Goal: Task Accomplishment & Management: Complete application form

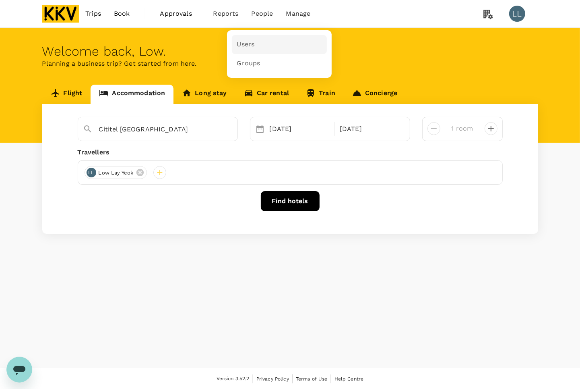
click at [253, 36] on link "Users" at bounding box center [279, 44] width 95 height 19
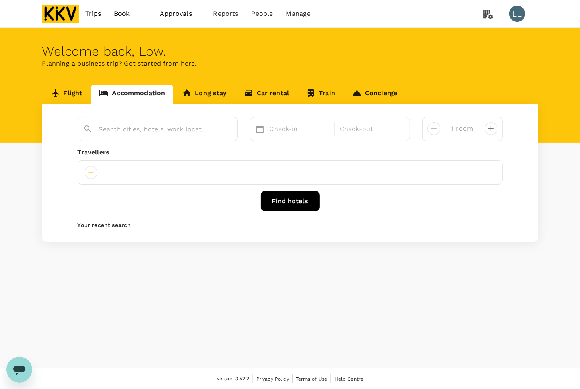
type input "Cititel Mid Valley"
click at [468, 156] on div "Travellers" at bounding box center [290, 152] width 425 height 10
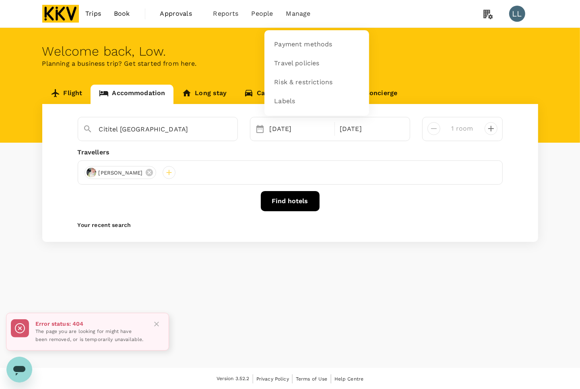
click at [261, 9] on span "People" at bounding box center [263, 14] width 22 height 10
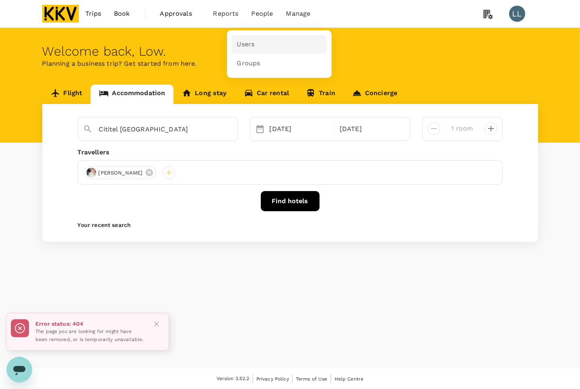
click at [249, 46] on span "Users" at bounding box center [246, 44] width 18 height 9
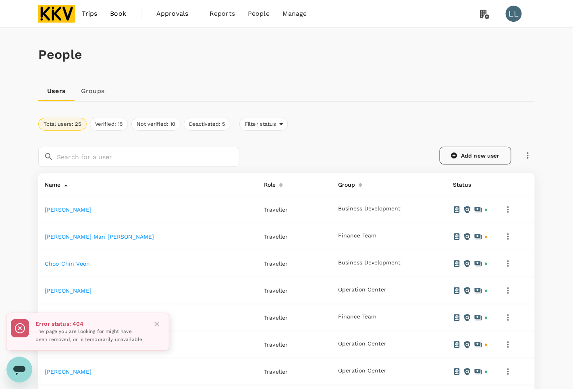
click at [468, 160] on link "Add new user" at bounding box center [475, 156] width 72 height 18
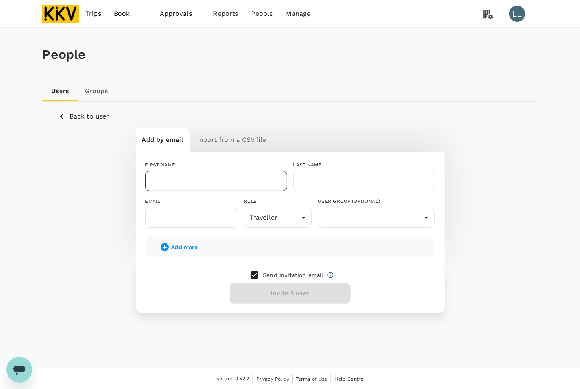
click at [246, 180] on input "text" at bounding box center [216, 181] width 142 height 20
type input "[PERSON_NAME]"
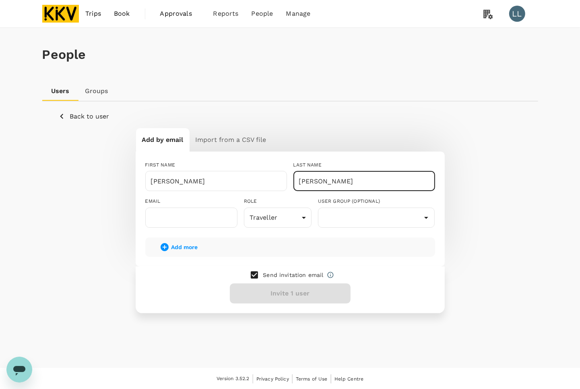
type input "[PERSON_NAME]"
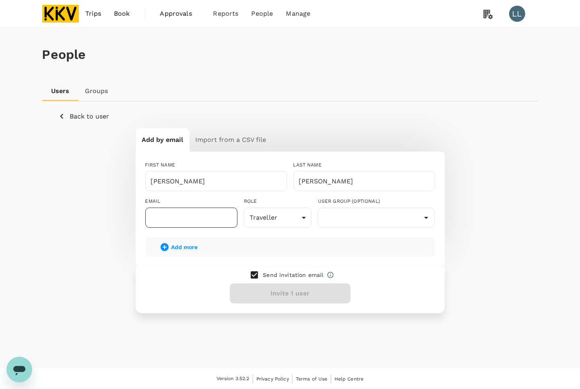
click at [191, 221] on input "text" at bounding box center [191, 217] width 92 height 20
paste input "[EMAIL_ADDRESS][DOMAIN_NAME]"
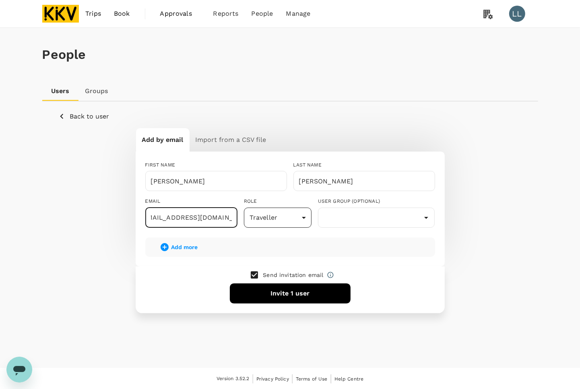
type input "[EMAIL_ADDRESS][DOMAIN_NAME]"
click at [280, 217] on body "Trips Book Approvals 0 Reports People Manage LL People Users Groups Back to use…" at bounding box center [290, 194] width 580 height 389
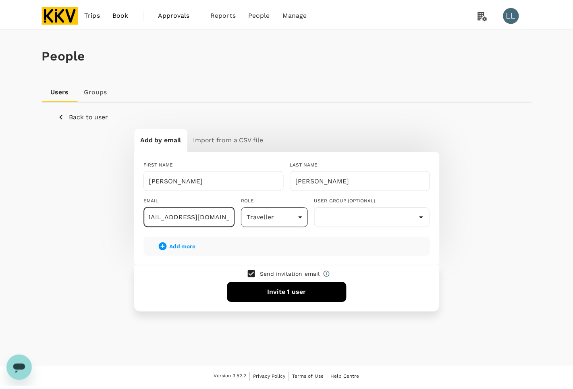
scroll to position [0, 0]
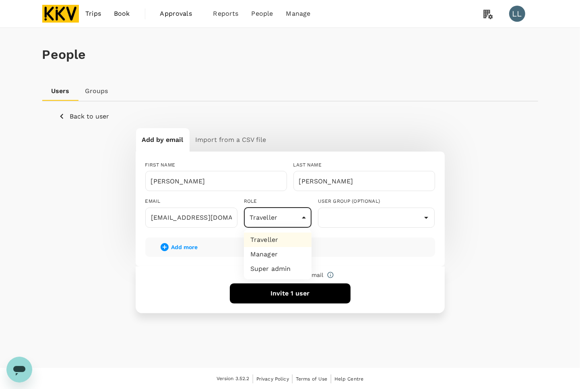
drag, startPoint x: 280, startPoint y: 238, endPoint x: 309, endPoint y: 220, distance: 34.2
click at [280, 238] on li "Traveller" at bounding box center [278, 239] width 68 height 14
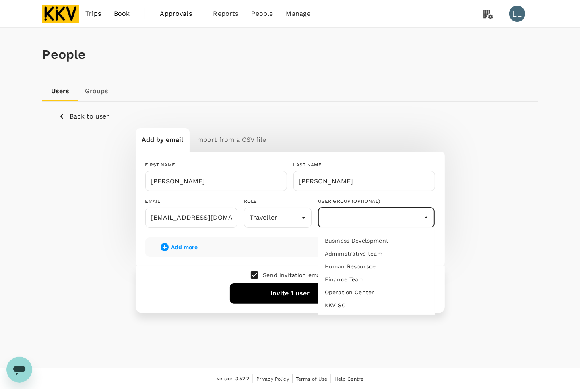
click at [358, 213] on input "text" at bounding box center [376, 217] width 113 height 15
click at [368, 292] on li "Operation Center" at bounding box center [377, 292] width 116 height 13
type input "Operation Center"
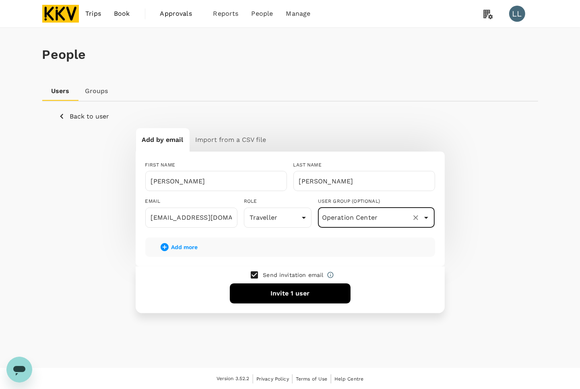
drag, startPoint x: 441, startPoint y: 240, endPoint x: 436, endPoint y: 240, distance: 5.2
click at [441, 240] on div "FIRST NAME NURULAMANINA BINTI ​ LAST NAME ABDUL HARDY ​ EMAIL amaninahardy28@gm…" at bounding box center [290, 208] width 309 height 114
click at [282, 294] on button "Invite 1 user" at bounding box center [290, 293] width 121 height 20
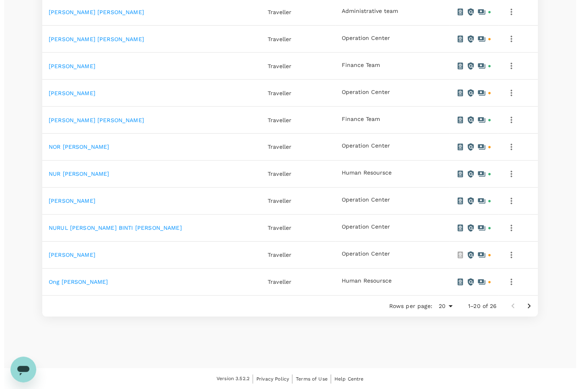
scroll to position [442, 0]
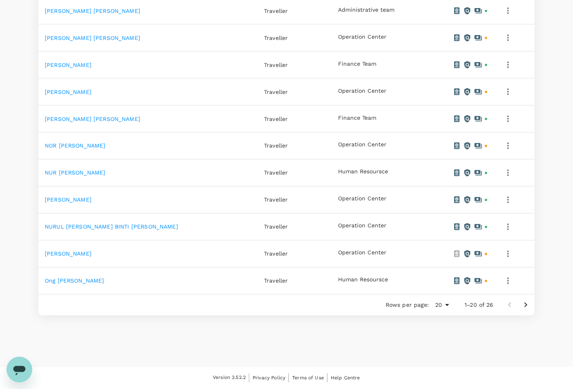
click at [509, 252] on icon "button" at bounding box center [508, 254] width 10 height 10
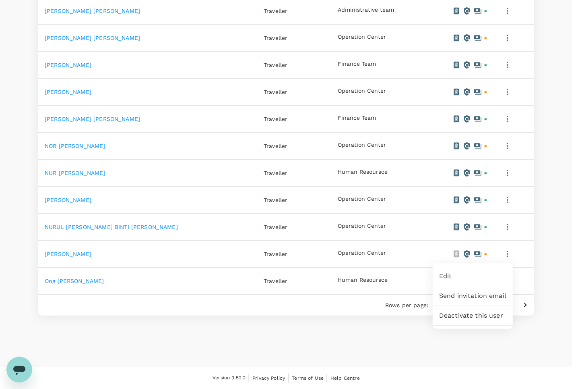
click at [462, 273] on span "Edit" at bounding box center [472, 276] width 67 height 10
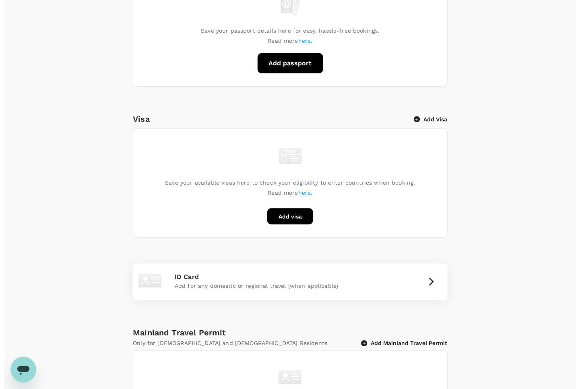
scroll to position [302, 0]
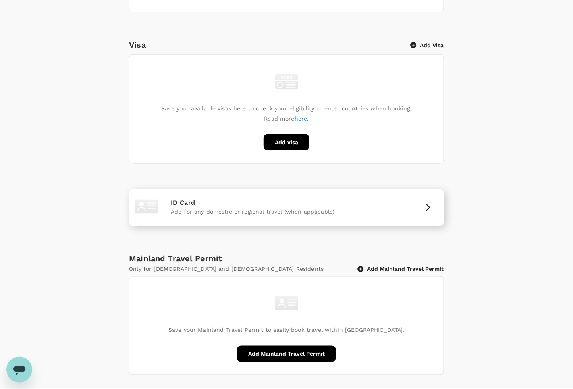
click at [428, 212] on icon "button" at bounding box center [428, 208] width 10 height 10
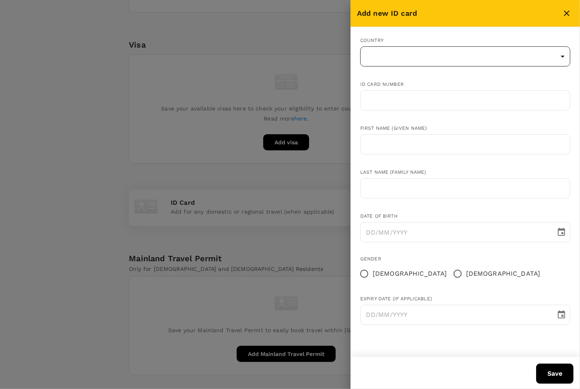
click at [425, 56] on body "Trips Book Approvals 0 Reports People Manage LL Back to users Last edit was on …" at bounding box center [290, 53] width 580 height 711
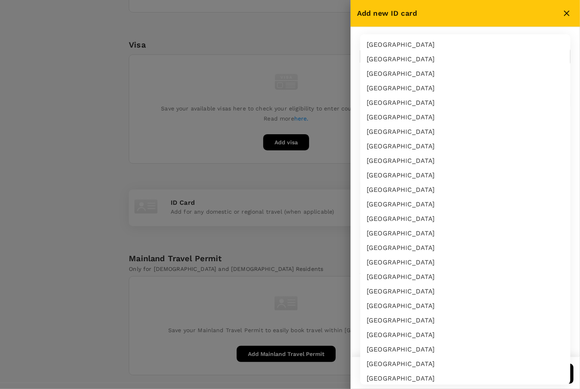
scroll to position [1356, 0]
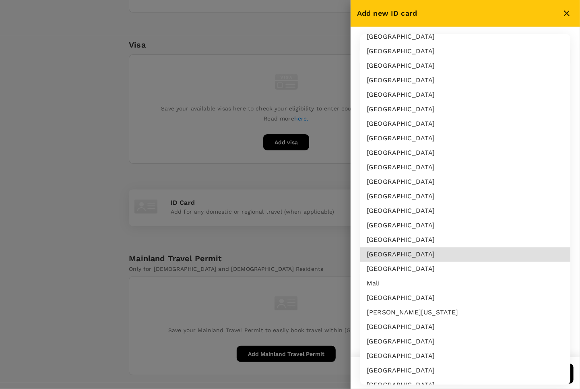
click at [391, 252] on li "[GEOGRAPHIC_DATA]" at bounding box center [465, 254] width 210 height 14
type input "MY"
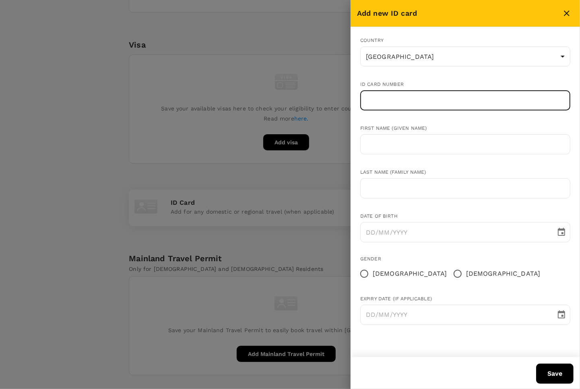
click at [393, 97] on input "text" at bounding box center [465, 100] width 210 height 20
paste input "930328085820"
click at [382, 101] on input "930328085820" at bounding box center [465, 100] width 210 height 20
type input "930328085820"
click at [399, 145] on input "text" at bounding box center [465, 144] width 210 height 20
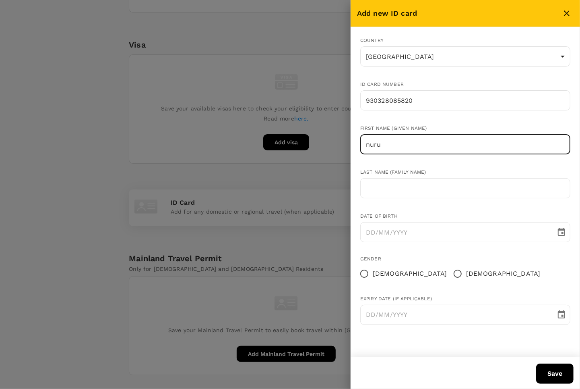
click at [414, 146] on input "nuru" at bounding box center [465, 144] width 210 height 20
type input "n"
type input "[PERSON_NAME]"
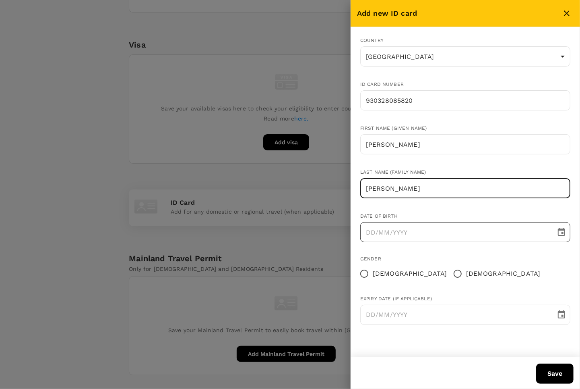
type input "[PERSON_NAME]"
click at [558, 230] on icon "Choose date" at bounding box center [562, 232] width 10 height 10
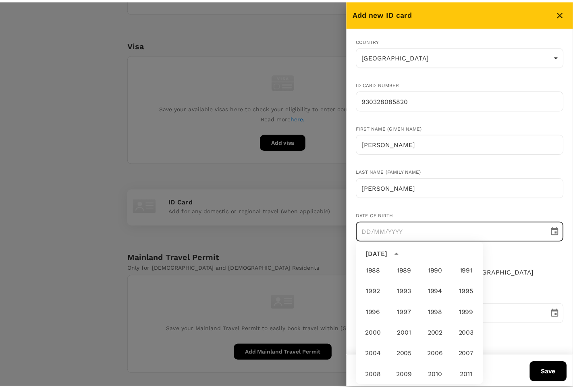
scroll to position [447, 0]
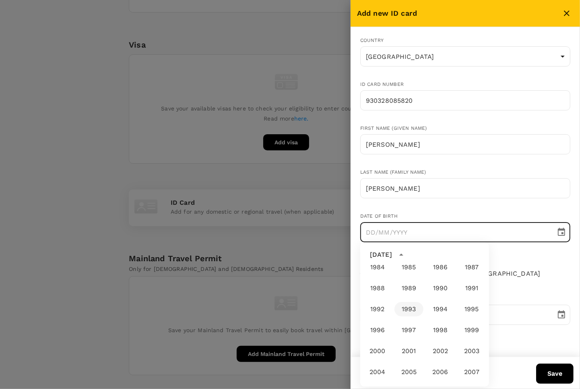
click at [406, 310] on button "1993" at bounding box center [409, 309] width 29 height 14
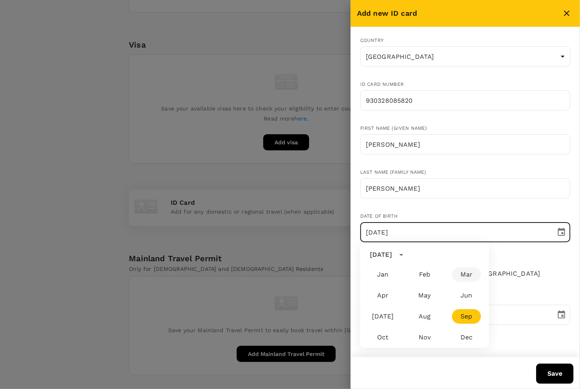
click at [470, 274] on button "Mar" at bounding box center [466, 274] width 29 height 14
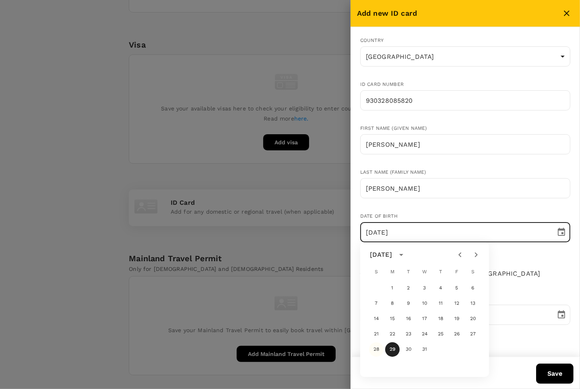
click at [374, 348] on button "28" at bounding box center [376, 349] width 14 height 14
type input "[DATE]"
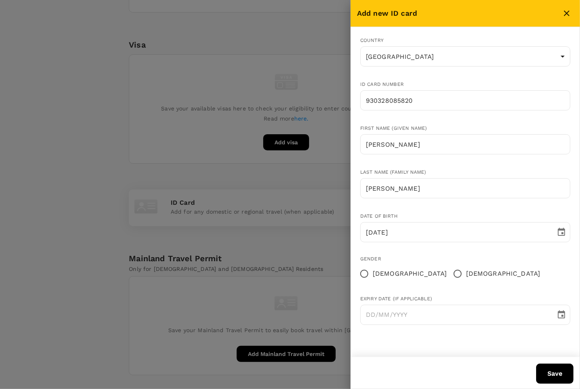
click at [385, 271] on span "[DEMOGRAPHIC_DATA]" at bounding box center [410, 274] width 74 height 10
click at [373, 271] on input "[DEMOGRAPHIC_DATA]" at bounding box center [364, 273] width 17 height 17
radio input "true"
type input "DD/MM/YYYY"
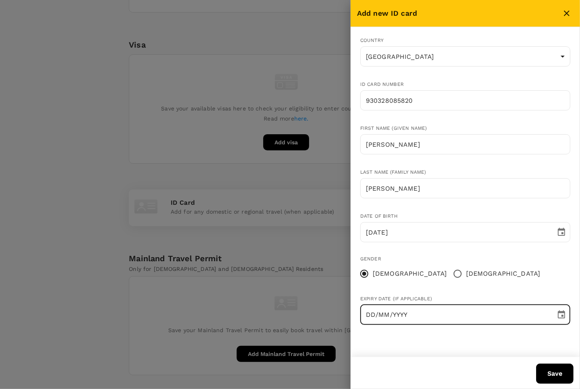
click at [415, 317] on input "DD/MM/YYYY" at bounding box center [455, 314] width 190 height 20
click at [553, 369] on button "Save" at bounding box center [554, 373] width 37 height 20
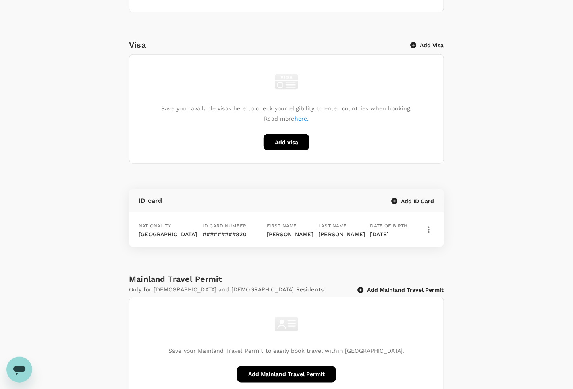
drag, startPoint x: 491, startPoint y: 150, endPoint x: 503, endPoint y: 211, distance: 62.6
click at [489, 150] on div "Passport Add passport Save your passport details here for easy, hassle-free boo…" at bounding box center [286, 140] width 573 height 509
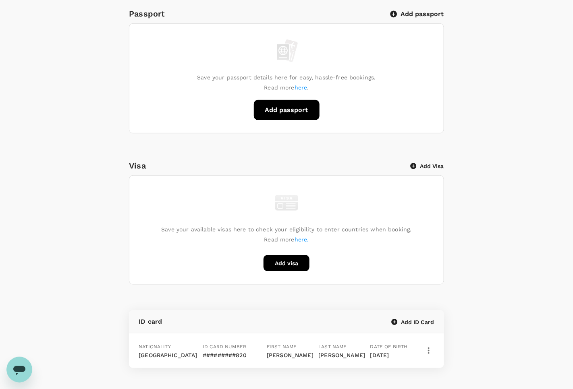
scroll to position [0, 0]
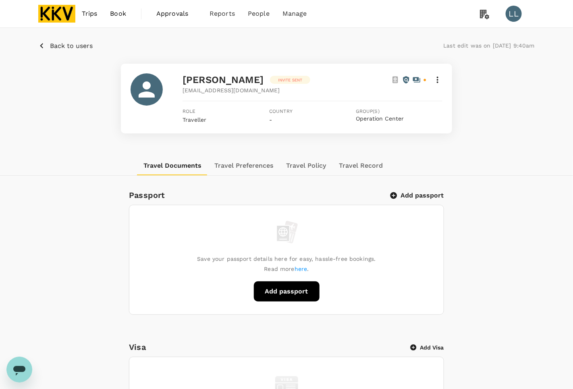
click at [522, 175] on div "Travel Documents Travel Preferences Travel Policy Travel Record" at bounding box center [286, 165] width 496 height 19
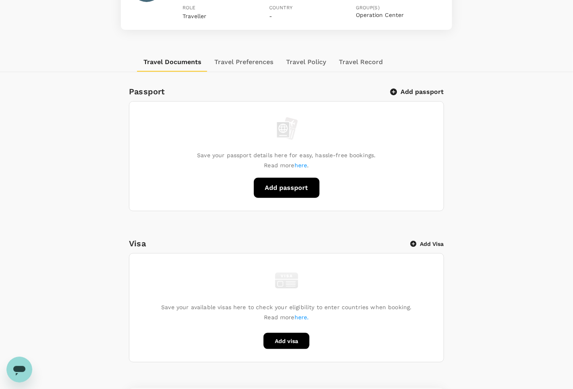
scroll to position [50, 0]
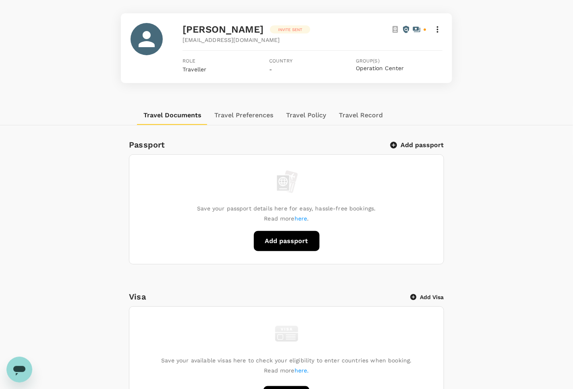
drag, startPoint x: 520, startPoint y: 81, endPoint x: 513, endPoint y: 81, distance: 7.3
click at [520, 81] on div "[PERSON_NAME] Invite sent [EMAIL_ADDRESS][DOMAIN_NAME] Role Traveller Country -…" at bounding box center [286, 48] width 496 height 70
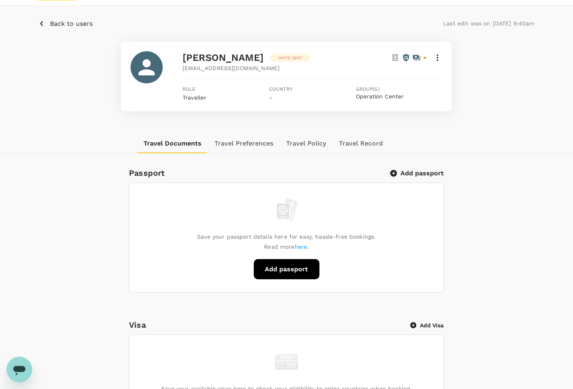
scroll to position [0, 0]
